Goal: Task Accomplishment & Management: Manage account settings

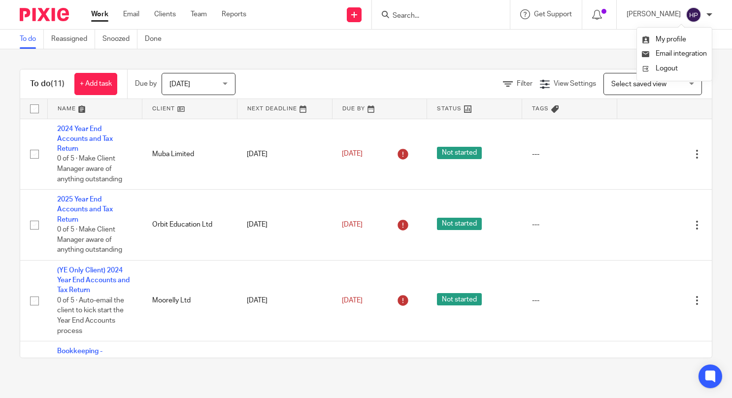
click at [468, 15] on input "Search" at bounding box center [436, 16] width 89 height 9
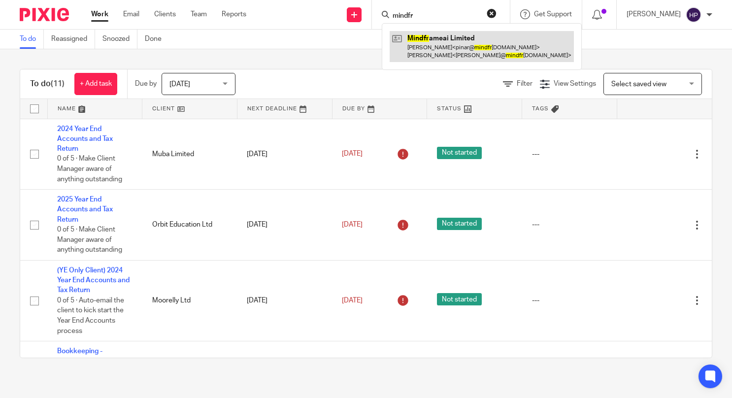
type input "mindfr"
click at [470, 43] on link at bounding box center [482, 46] width 184 height 31
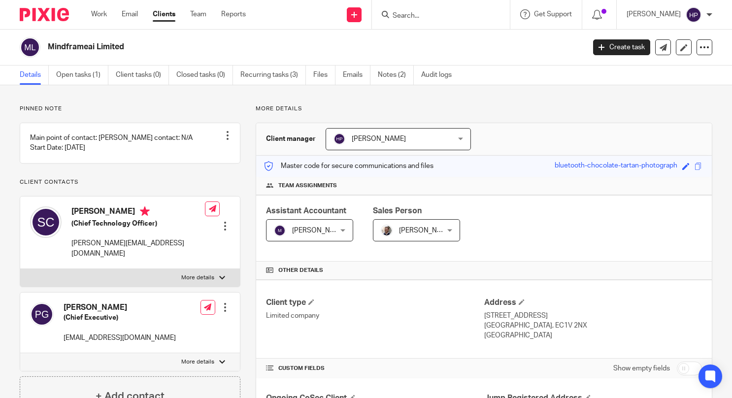
click at [461, 15] on input "Search" at bounding box center [436, 16] width 89 height 9
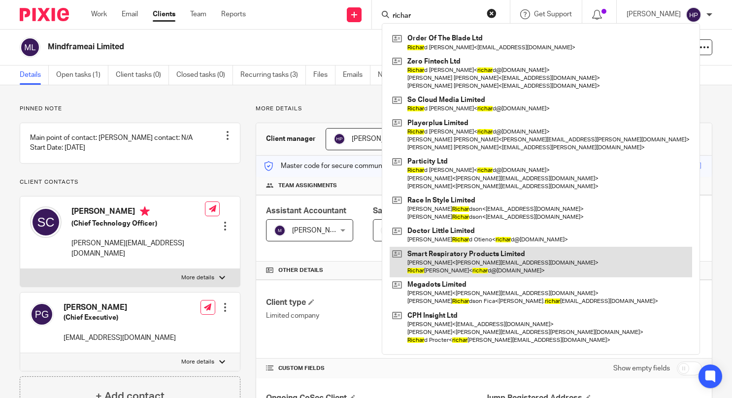
type input "richar"
click at [485, 257] on link at bounding box center [541, 262] width 302 height 31
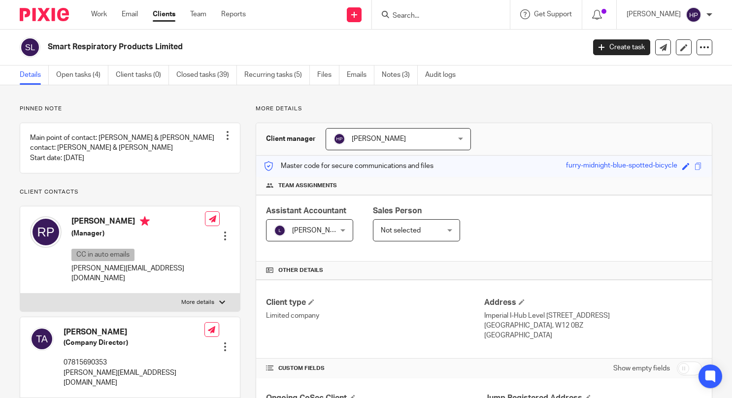
click at [447, 20] on input "Search" at bounding box center [436, 16] width 89 height 9
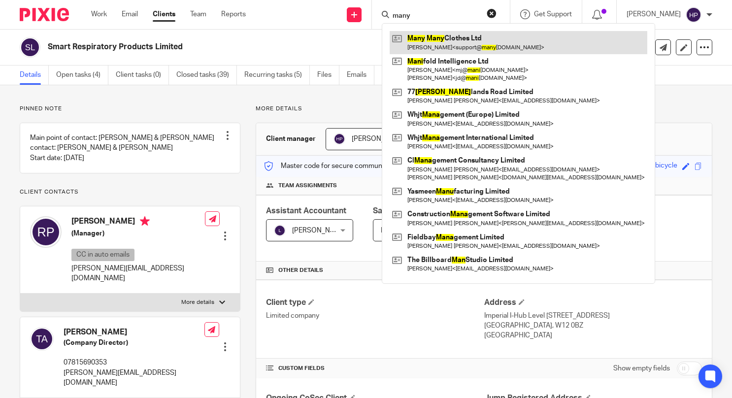
type input "many"
click at [491, 39] on link at bounding box center [519, 42] width 258 height 23
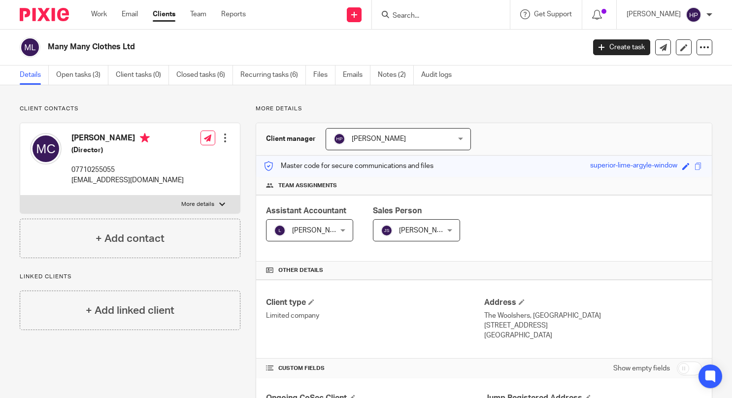
click at [145, 244] on h4 "+ Add contact" at bounding box center [130, 238] width 69 height 15
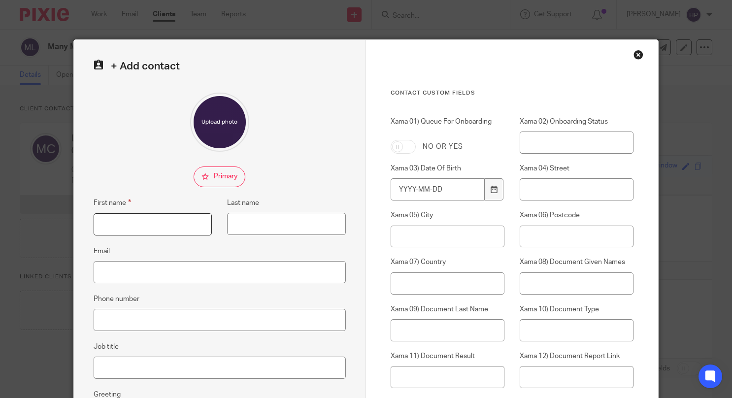
click at [160, 232] on input "First name" at bounding box center [153, 224] width 119 height 22
paste input "Lola Vogel"
drag, startPoint x: 121, startPoint y: 229, endPoint x: 112, endPoint y: 230, distance: 9.0
click at [112, 230] on input "[PERSON_NAME]" at bounding box center [153, 224] width 119 height 22
type input "Lola"
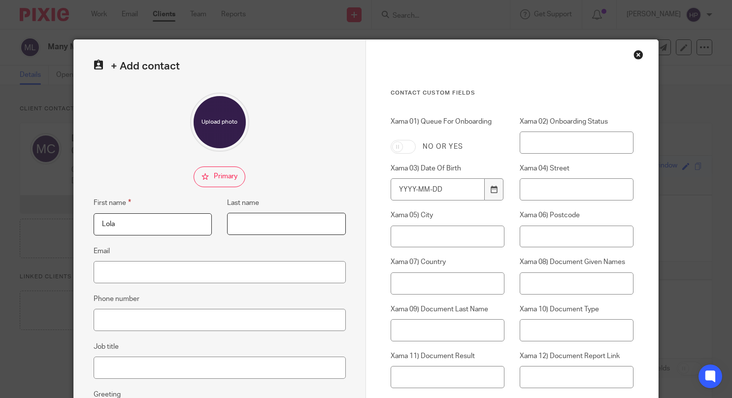
click at [240, 224] on input "Last name" at bounding box center [286, 224] width 119 height 22
paste input "Vogel"
type input "Vogel"
click at [121, 277] on input "Email" at bounding box center [220, 272] width 252 height 22
type input "l"
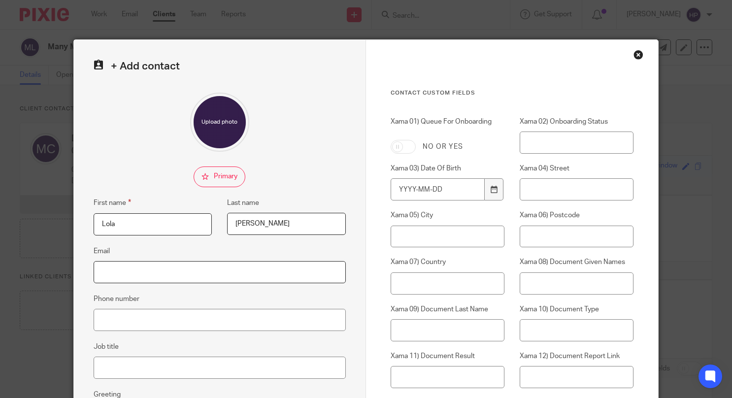
paste input "[PERSON_NAME][EMAIL_ADDRESS][DOMAIN_NAME]"
type input "[PERSON_NAME][EMAIL_ADDRESS][DOMAIN_NAME]"
click at [170, 317] on input "Phone number" at bounding box center [220, 320] width 252 height 22
click at [333, 166] on fieldset at bounding box center [220, 176] width 252 height 21
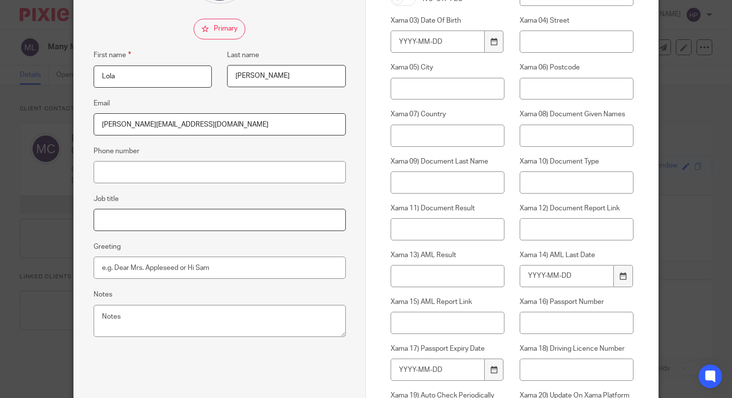
click at [255, 220] on input "Job title" at bounding box center [220, 220] width 252 height 22
paste input "Operations & Marketing Coordinator"
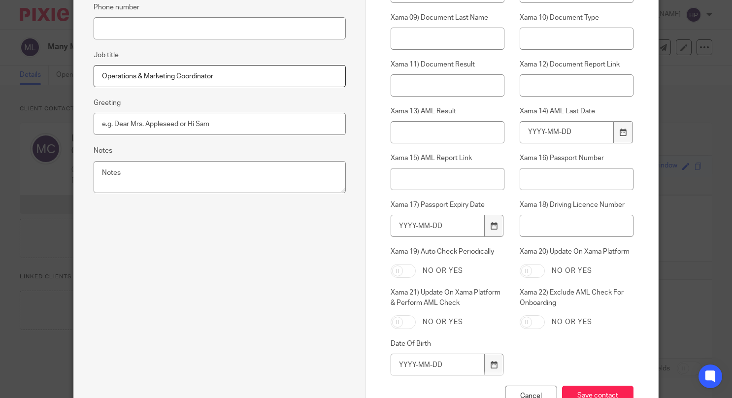
scroll to position [364, 0]
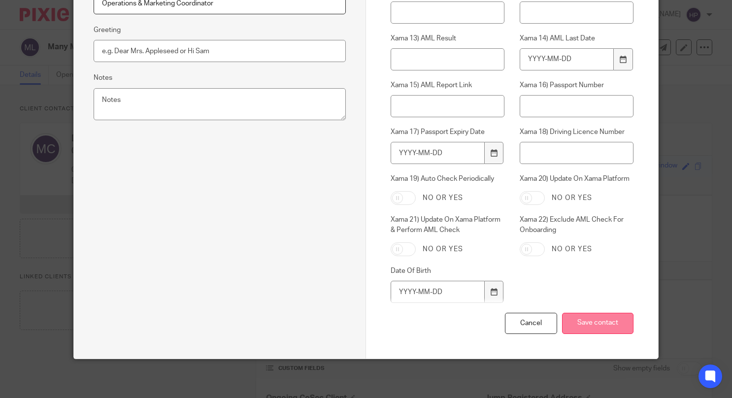
type input "Operations & Marketing Coordinator"
click at [578, 328] on input "Save contact" at bounding box center [597, 323] width 71 height 21
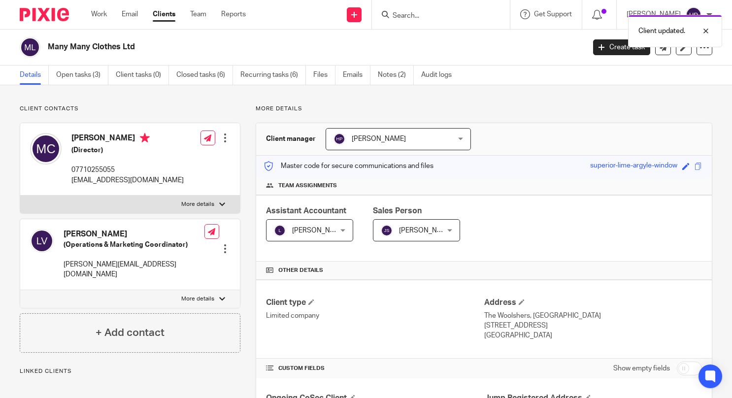
click at [223, 139] on div at bounding box center [225, 138] width 10 height 10
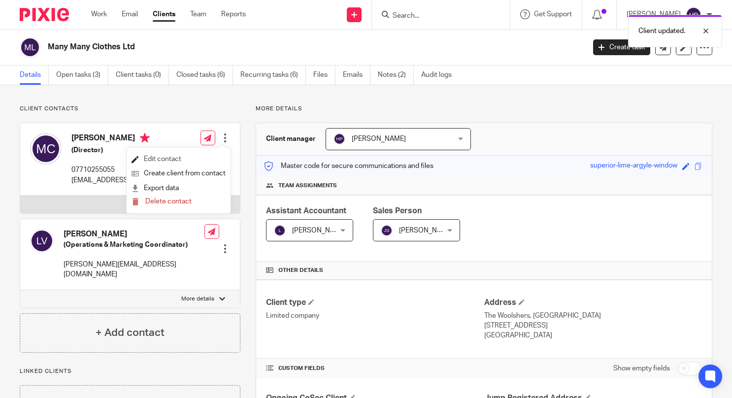
click at [197, 157] on link "Edit contact" at bounding box center [179, 159] width 94 height 14
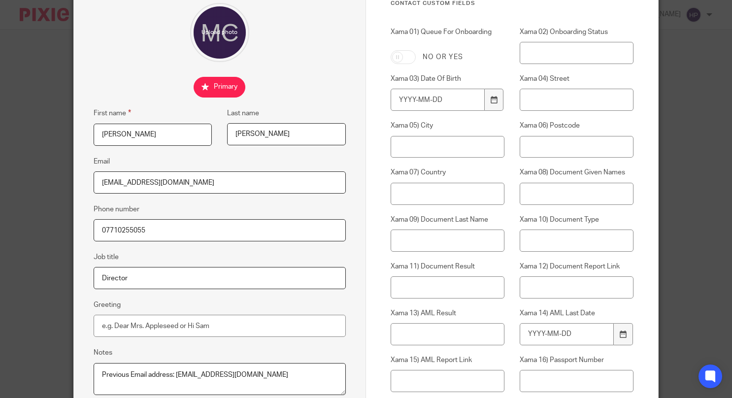
scroll to position [99, 0]
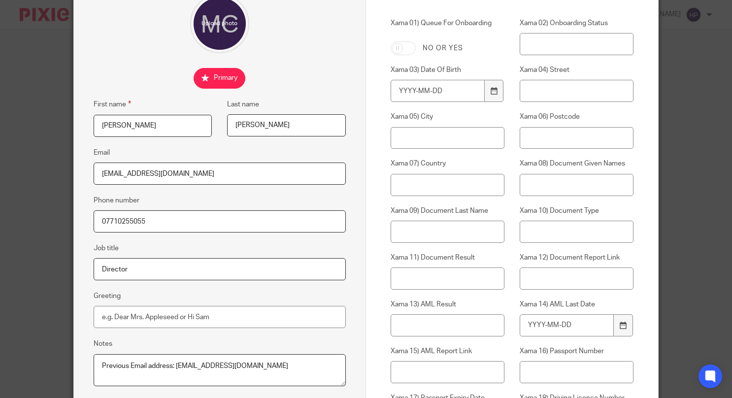
drag, startPoint x: 160, startPoint y: 226, endPoint x: 93, endPoint y: 224, distance: 67.0
click at [94, 224] on input "07710255055" at bounding box center [220, 221] width 252 height 22
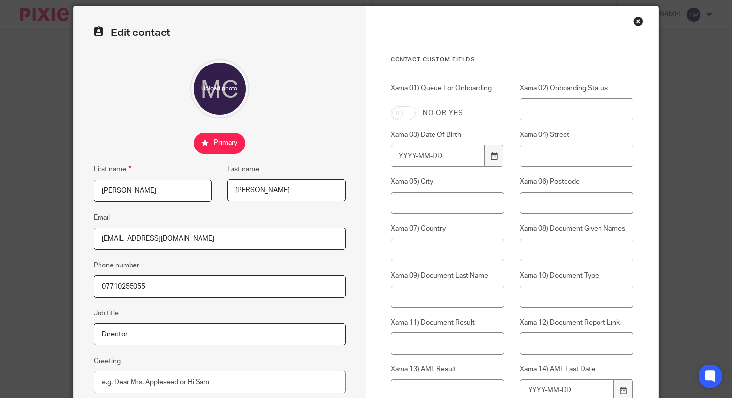
scroll to position [0, 0]
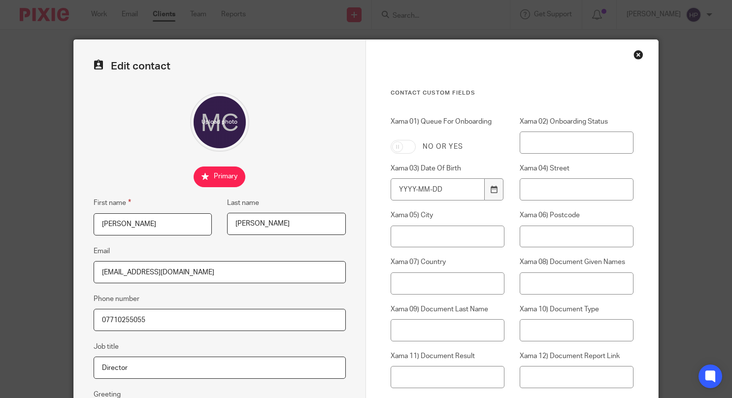
click at [634, 52] on div "Close this dialog window" at bounding box center [638, 55] width 10 height 10
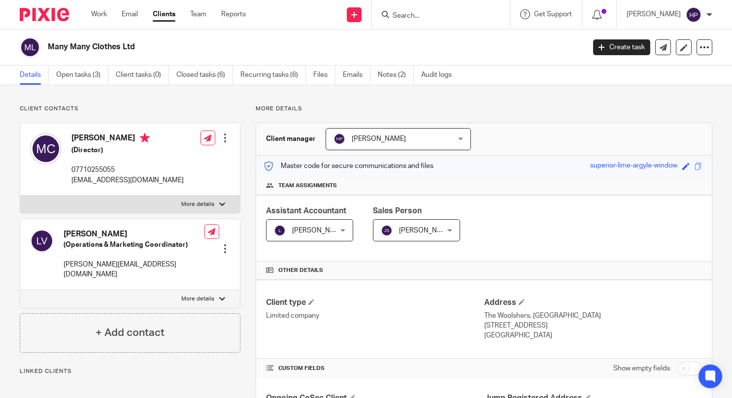
click at [223, 244] on div at bounding box center [225, 249] width 10 height 10
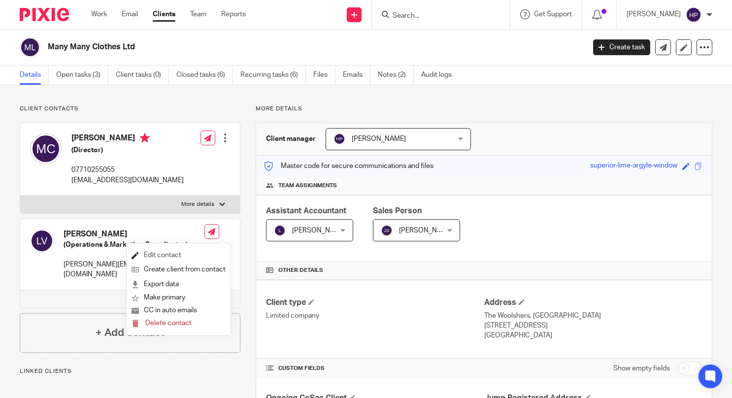
click at [199, 253] on link "Edit contact" at bounding box center [179, 255] width 94 height 14
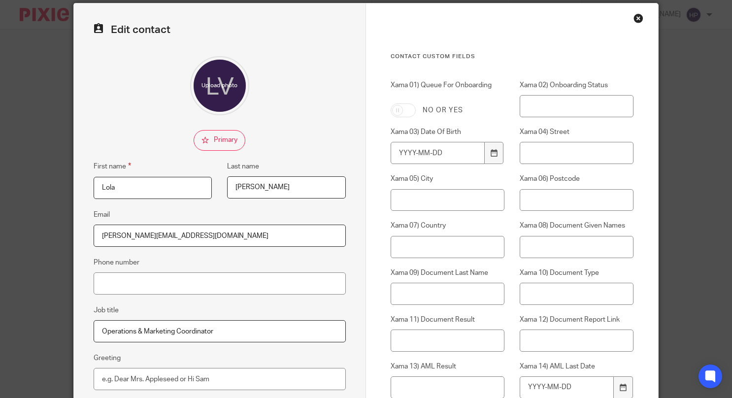
scroll to position [49, 0]
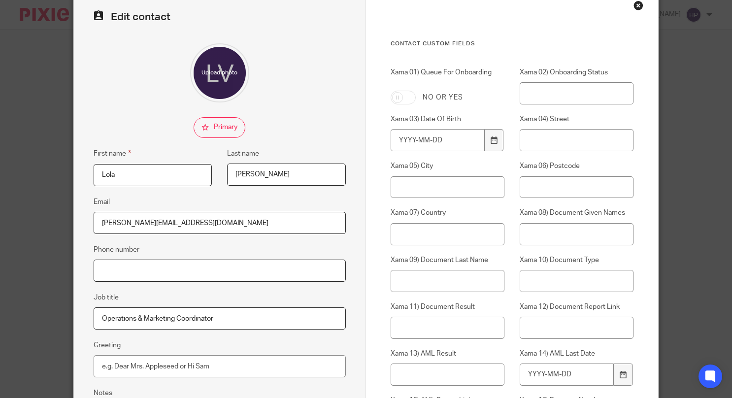
click at [123, 269] on input "Phone number" at bounding box center [220, 271] width 252 height 22
paste input "07710255055"
type input "07710255055"
click at [682, 230] on div "Edit contact First name [PERSON_NAME] Last name [PERSON_NAME] Email [EMAIL_ADDR…" at bounding box center [366, 199] width 732 height 398
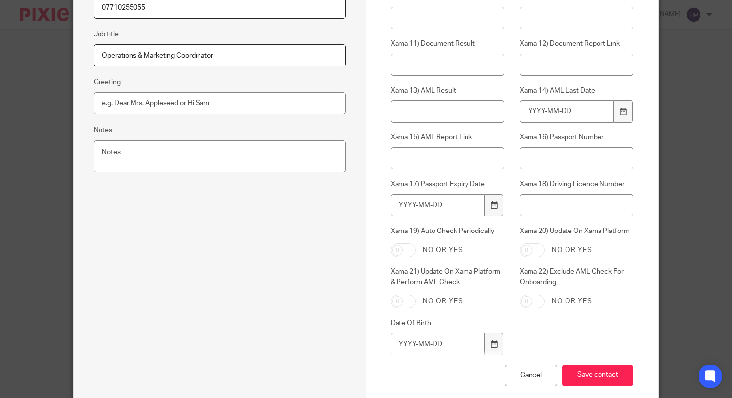
scroll to position [345, 0]
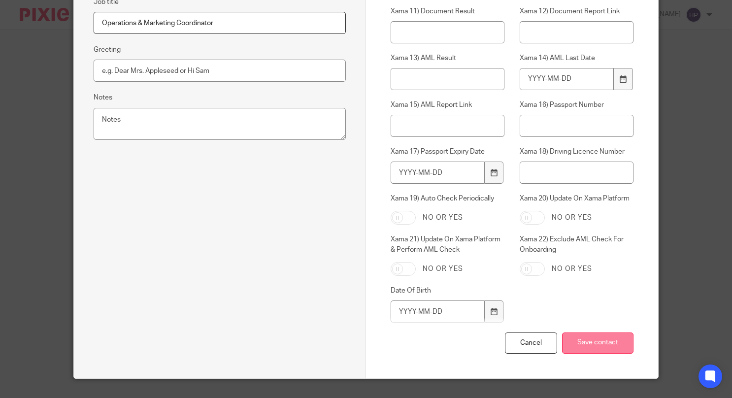
click at [597, 348] on input "Save contact" at bounding box center [597, 342] width 71 height 21
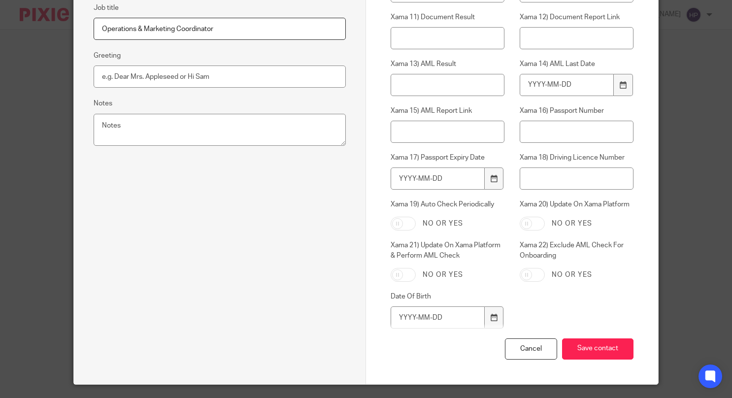
scroll to position [364, 0]
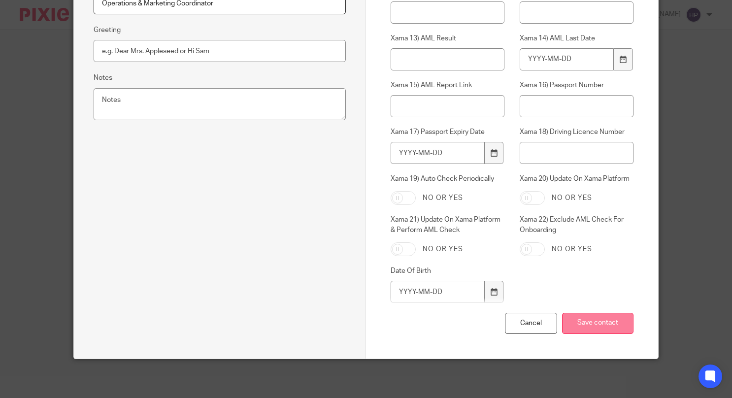
drag, startPoint x: 600, startPoint y: 320, endPoint x: 575, endPoint y: 316, distance: 25.5
click at [600, 320] on input "Save contact" at bounding box center [597, 323] width 71 height 21
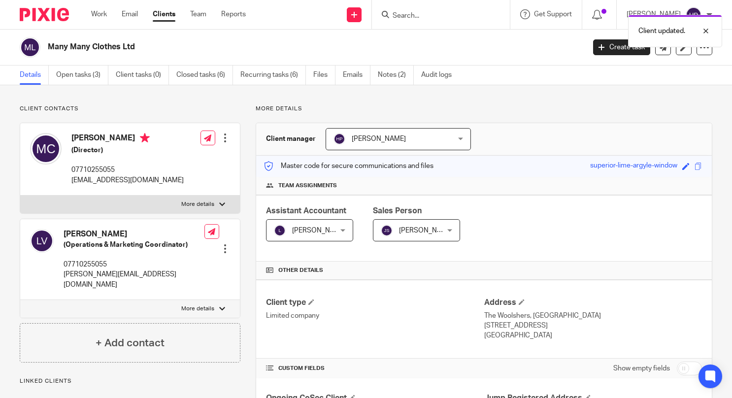
click at [224, 139] on div at bounding box center [225, 138] width 10 height 10
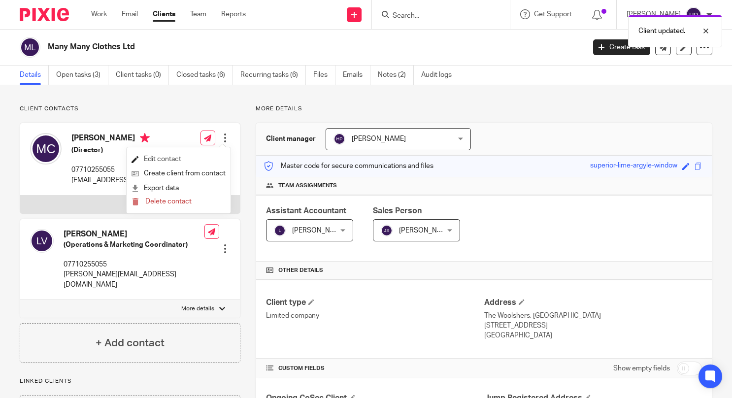
click at [195, 159] on link "Edit contact" at bounding box center [179, 159] width 94 height 14
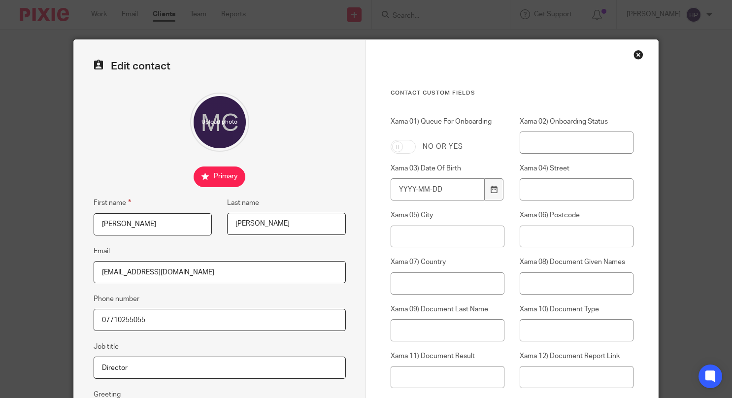
click at [201, 311] on input "07710255055" at bounding box center [220, 320] width 252 height 22
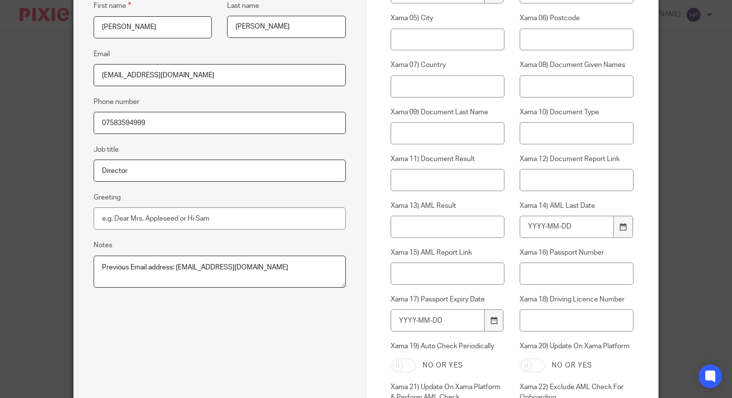
scroll to position [345, 0]
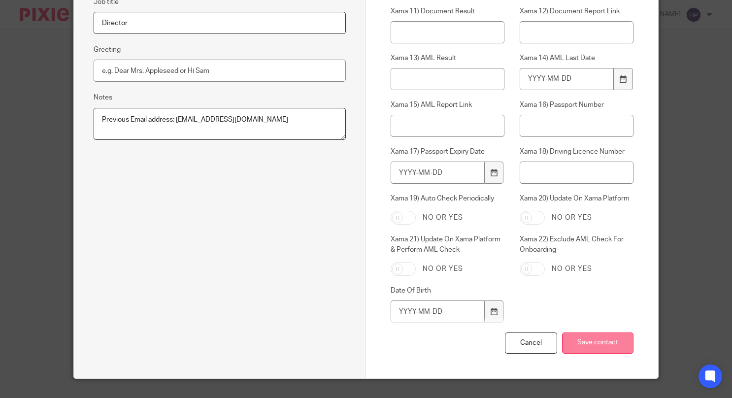
type input "07583594999"
click at [603, 338] on input "Save contact" at bounding box center [597, 342] width 71 height 21
click at [584, 338] on input "Save contact" at bounding box center [597, 342] width 71 height 21
